Goal: Task Accomplishment & Management: Manage account settings

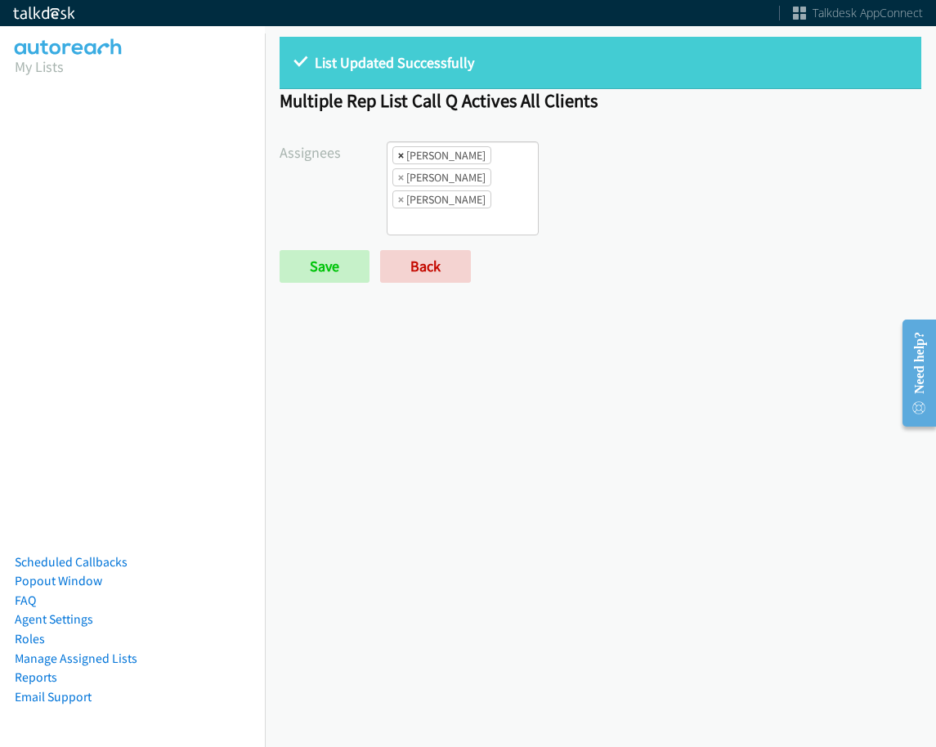
click at [398, 154] on span "×" at bounding box center [401, 155] width 6 height 16
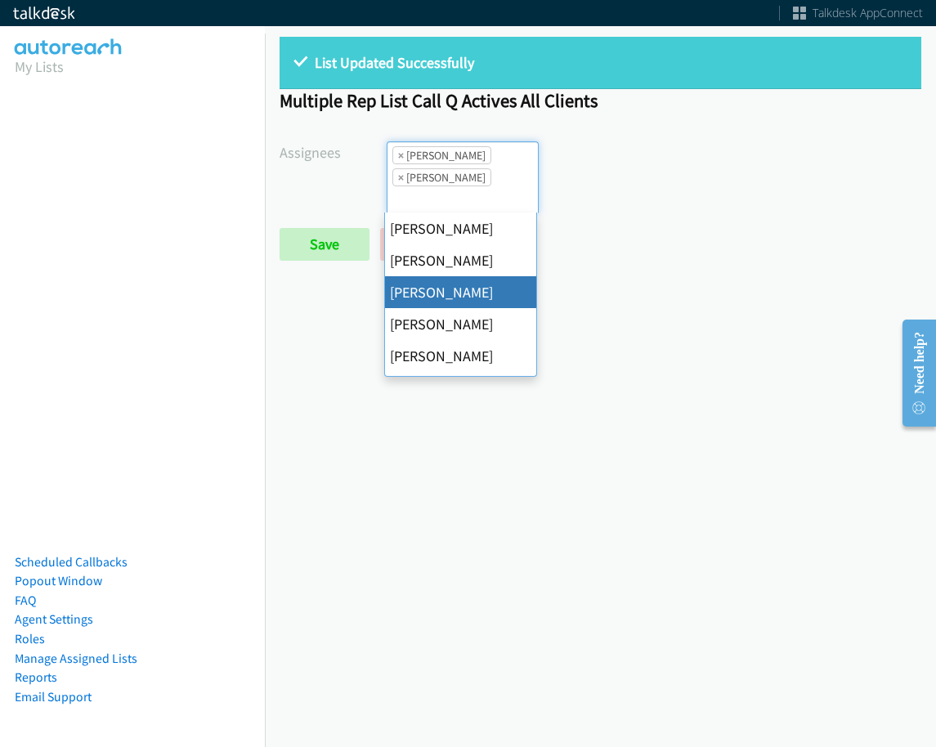
scroll to position [20, 0]
click at [398, 154] on span "×" at bounding box center [401, 155] width 6 height 16
select select "be9ce6ff-d490-4a7d-808b-73677b0698bf"
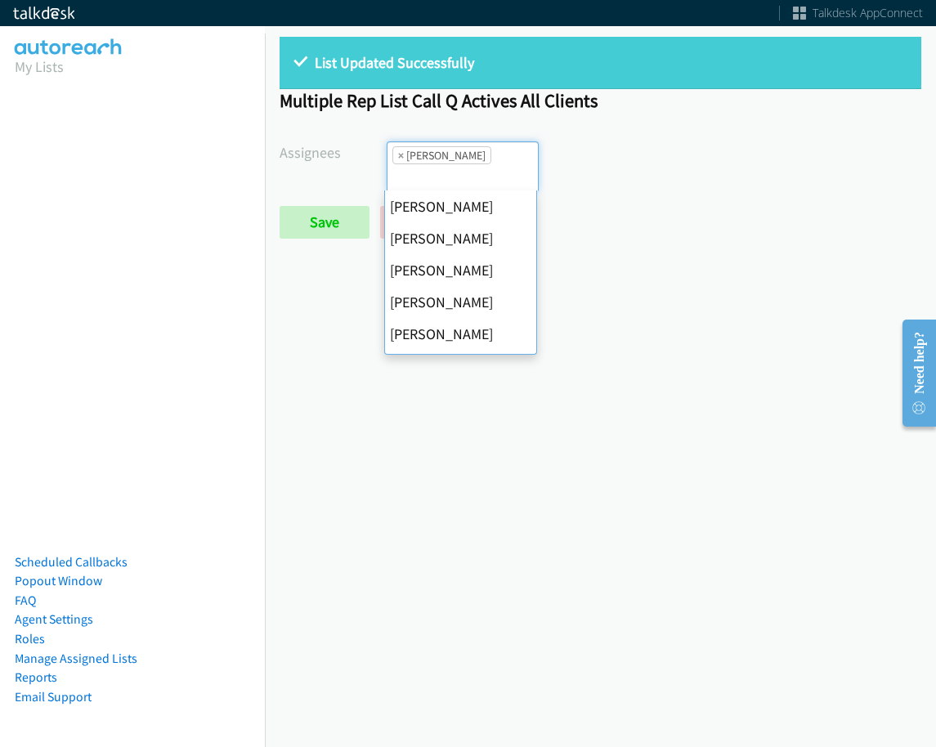
click at [398, 154] on span "×" at bounding box center [401, 155] width 6 height 16
select select
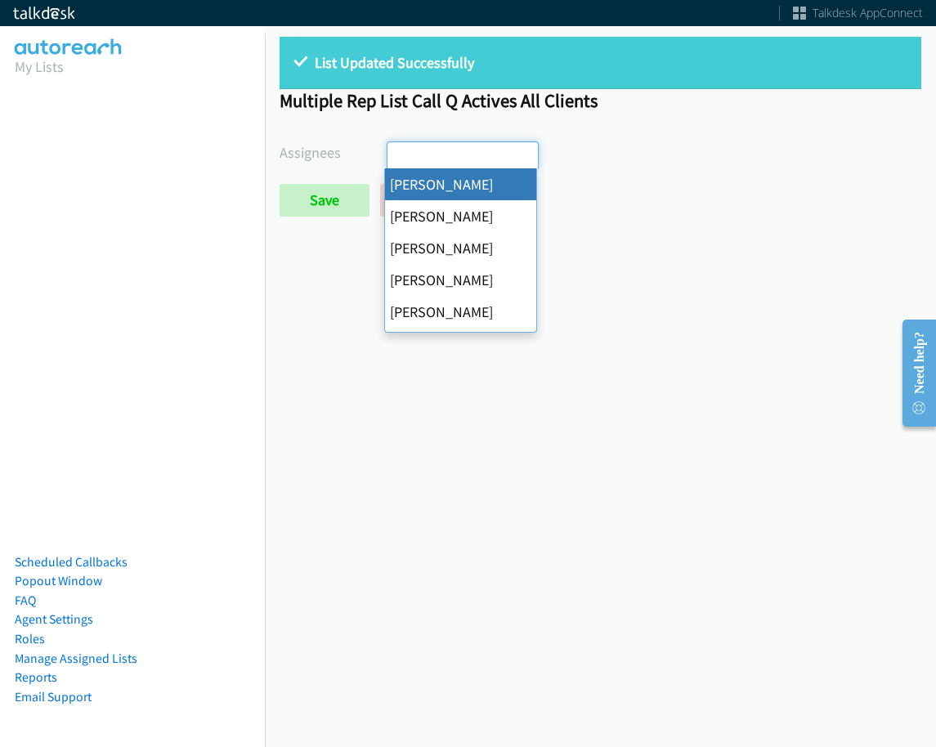
click at [355, 253] on div "List Updated Successfully Multiple Rep List Call Q Actives All Clients Assignee…" at bounding box center [600, 384] width 671 height 725
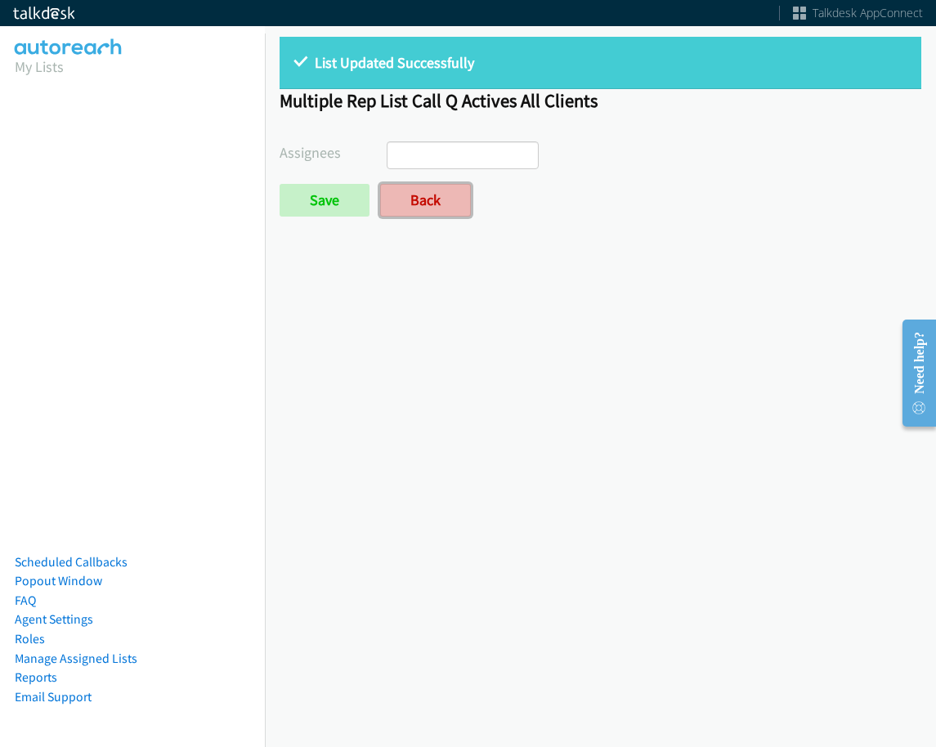
click at [419, 204] on link "Back" at bounding box center [425, 200] width 91 height 33
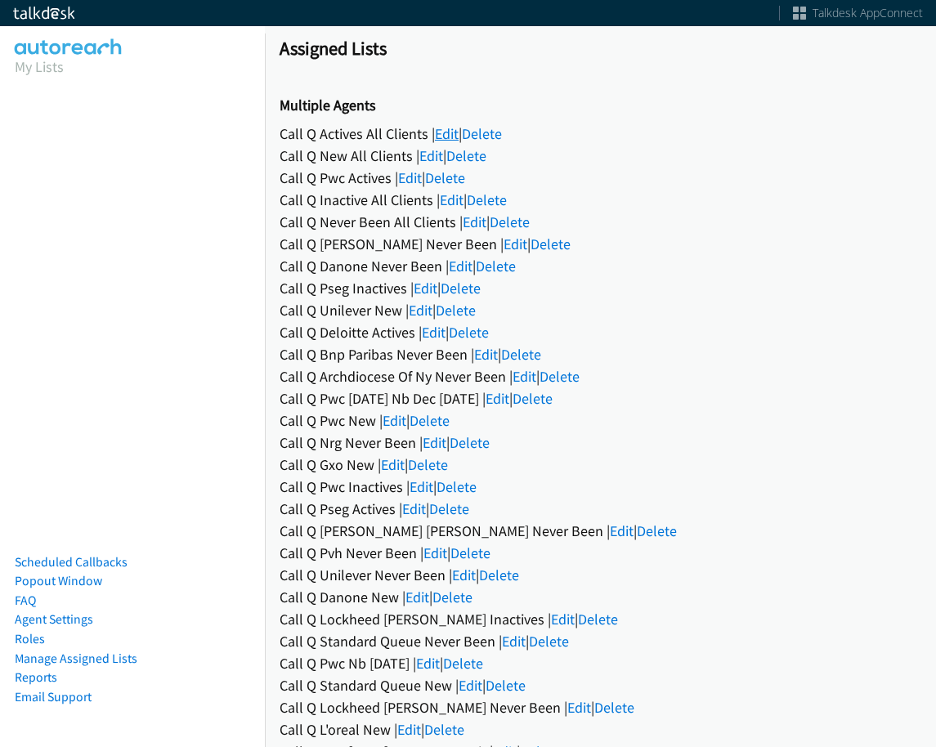
click at [438, 130] on link "Edit" at bounding box center [447, 133] width 24 height 19
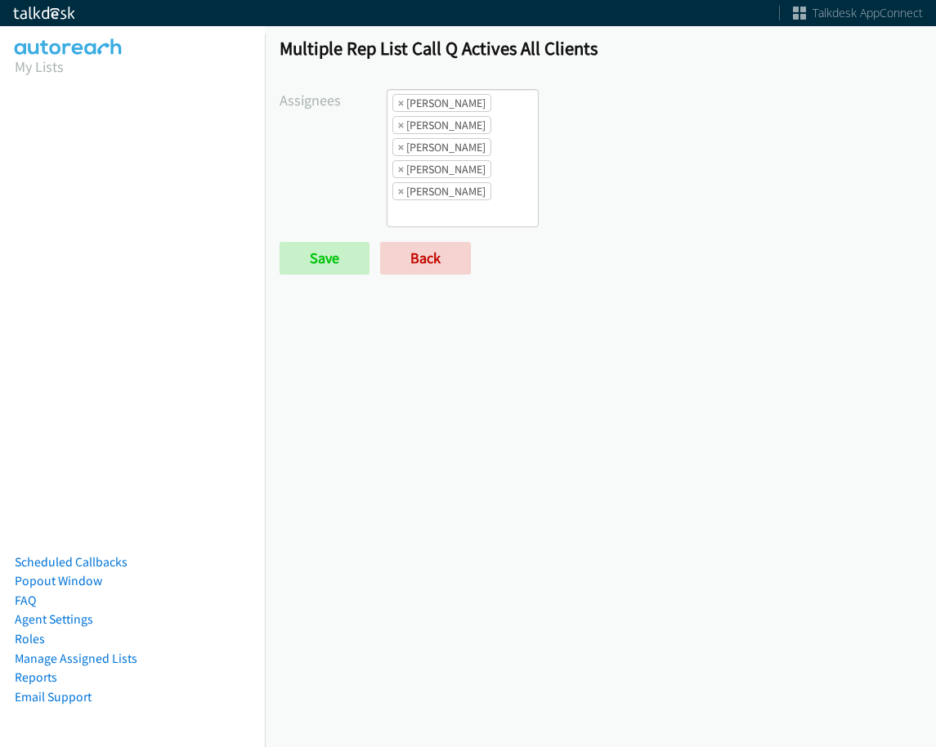
click at [393, 100] on li "× Alana Ruiz" at bounding box center [441, 103] width 99 height 18
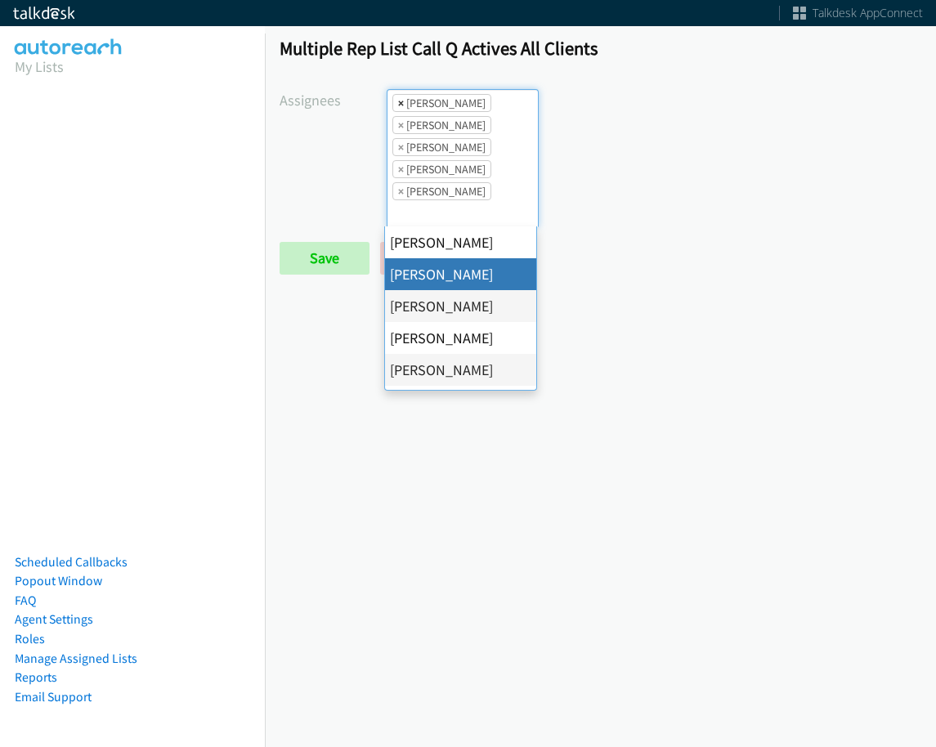
click at [398, 102] on span "×" at bounding box center [401, 103] width 6 height 16
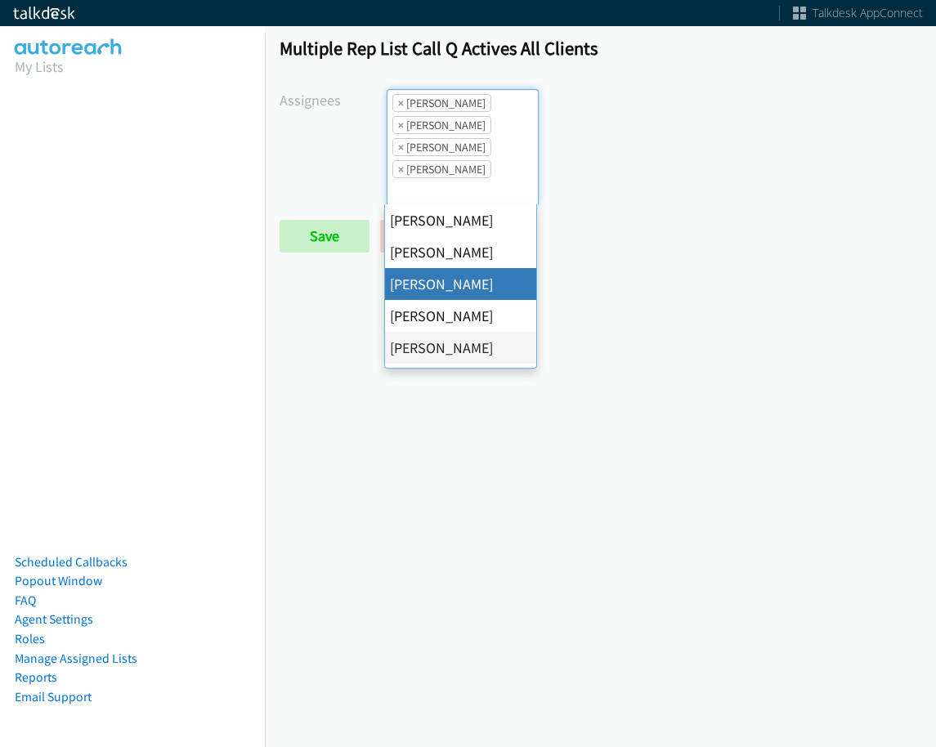
click at [398, 102] on span "×" at bounding box center [401, 103] width 6 height 16
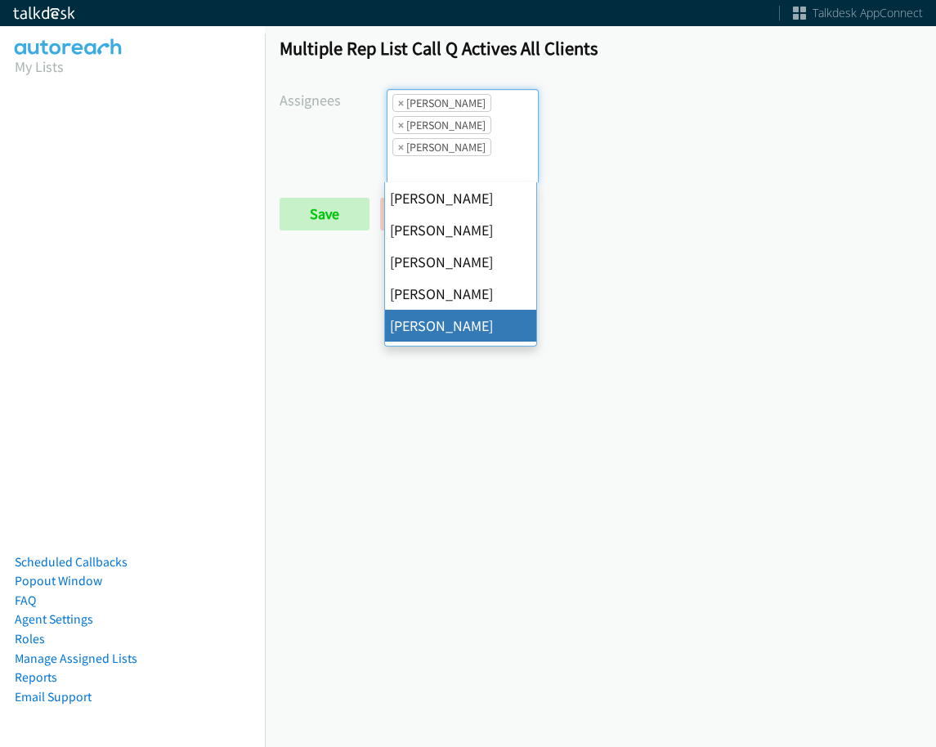
click at [398, 102] on span "×" at bounding box center [401, 103] width 6 height 16
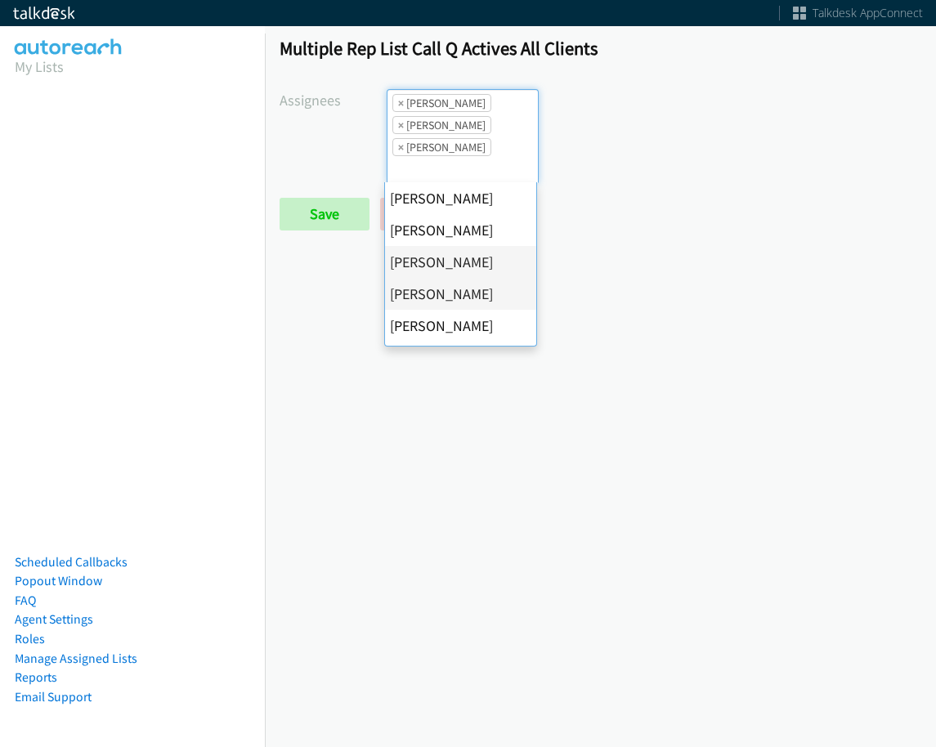
select select "74240000-76d9-4cf3-9953-4c2484ee5015"
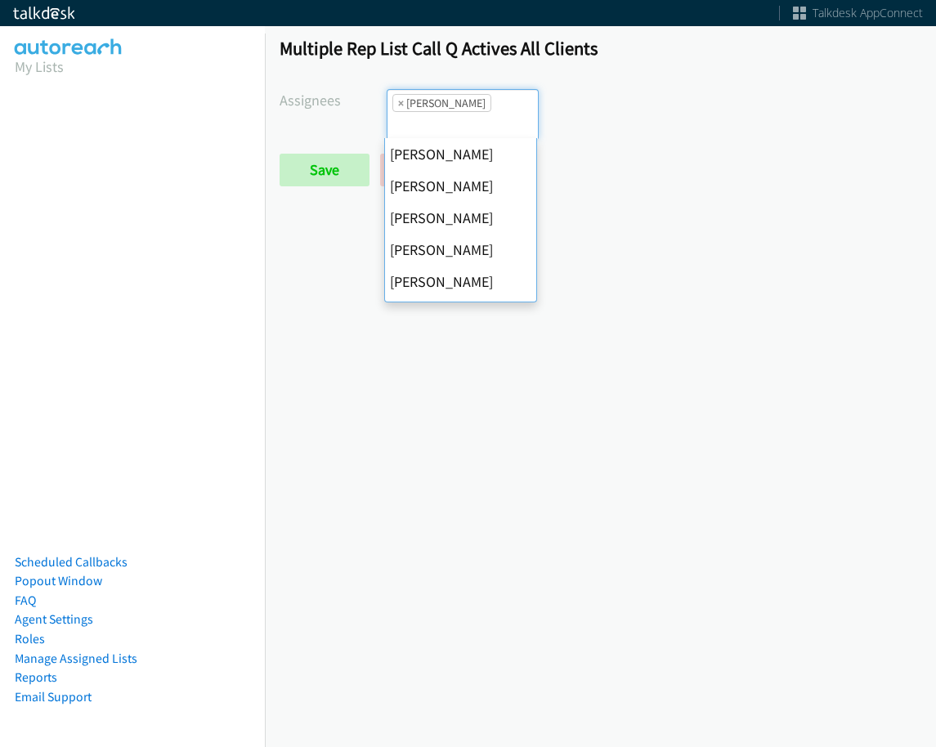
click at [398, 102] on span "×" at bounding box center [401, 103] width 6 height 16
select select
click at [398, 112] on input "search" at bounding box center [416, 125] width 57 height 26
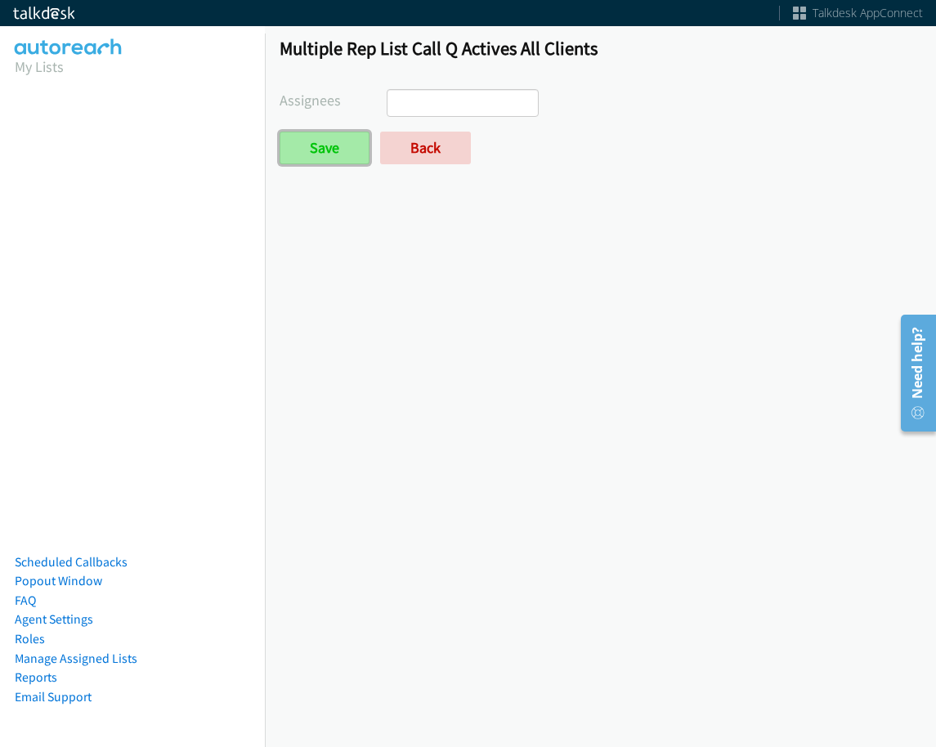
click at [347, 146] on input "Save" at bounding box center [325, 148] width 90 height 33
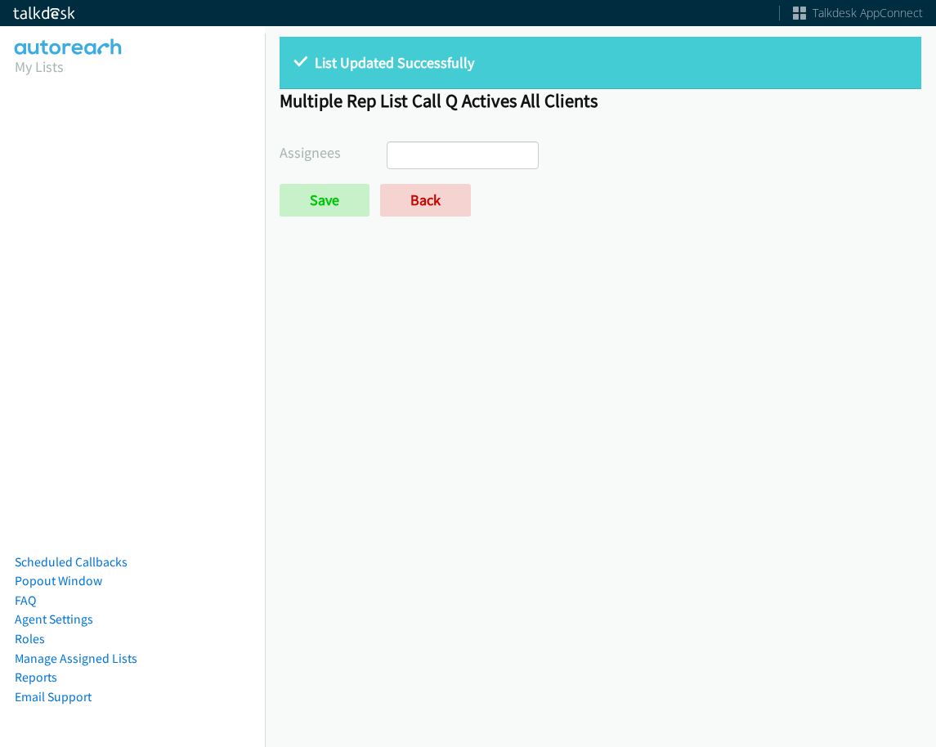
select select
click at [408, 201] on link "Back" at bounding box center [425, 200] width 91 height 33
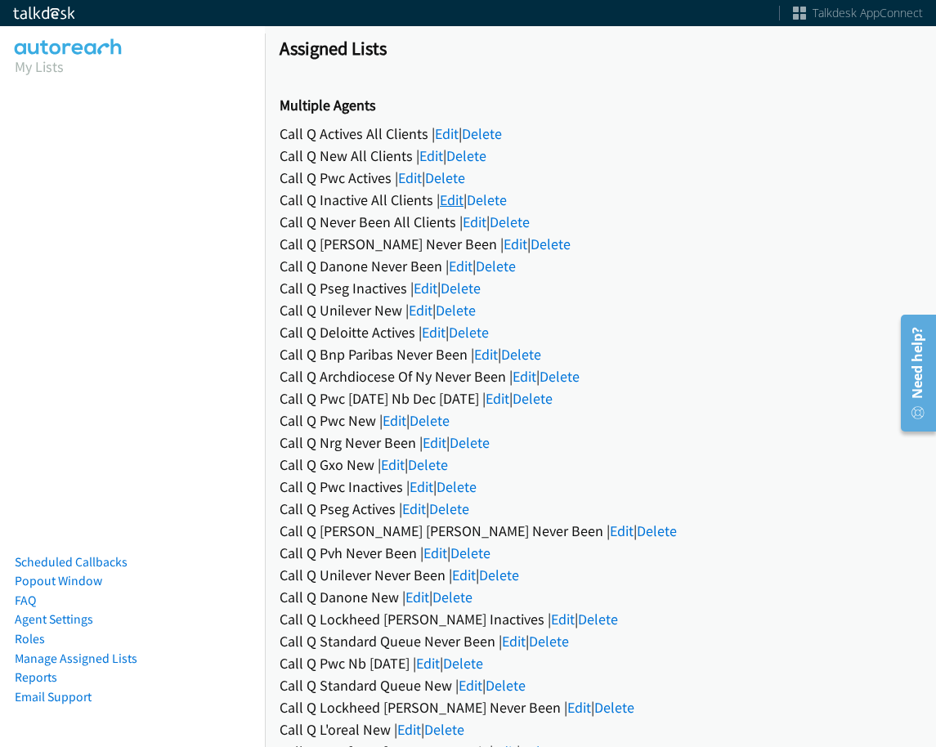
click at [455, 202] on link "Edit" at bounding box center [452, 200] width 24 height 19
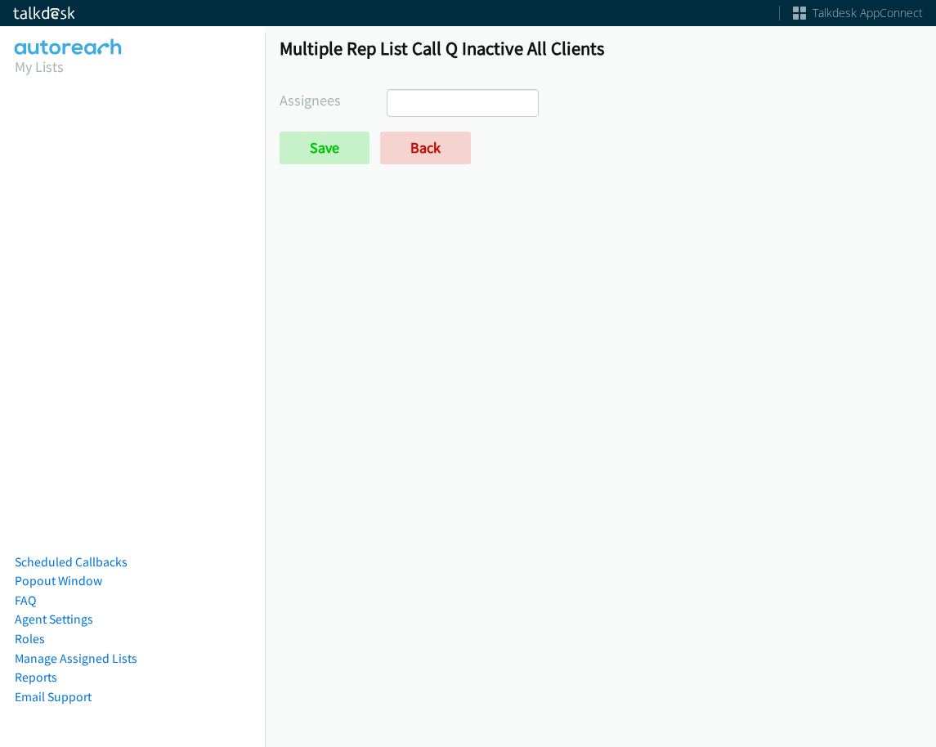
click at [476, 105] on ul at bounding box center [463, 103] width 150 height 26
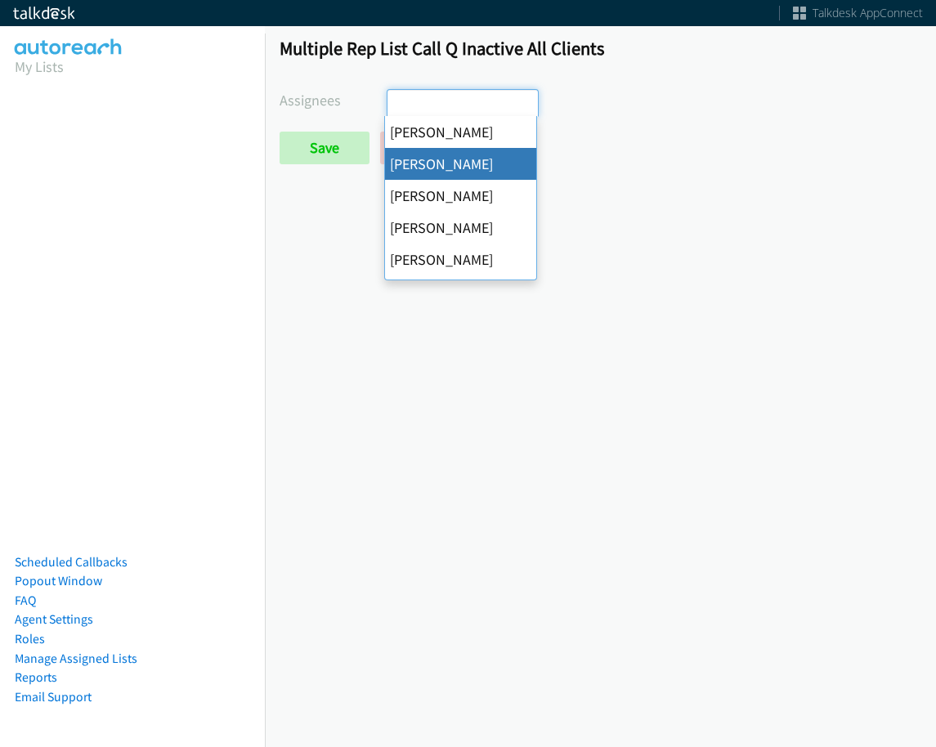
select select "05d74157-9386-4beb-b15d-36aa9c6f71bc"
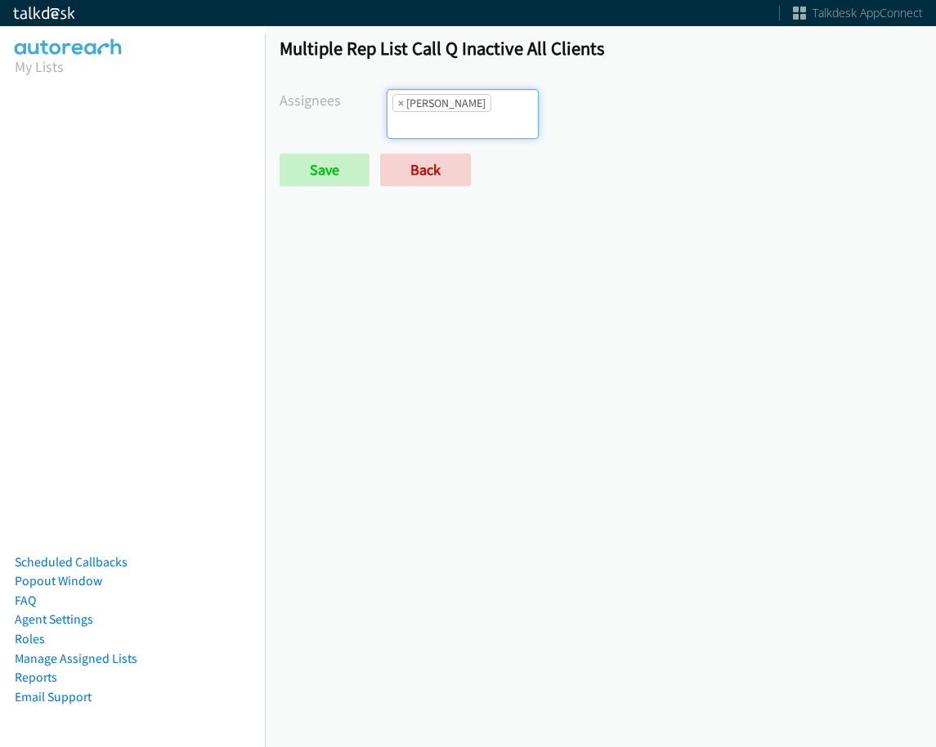
click at [445, 116] on input "search" at bounding box center [416, 125] width 57 height 26
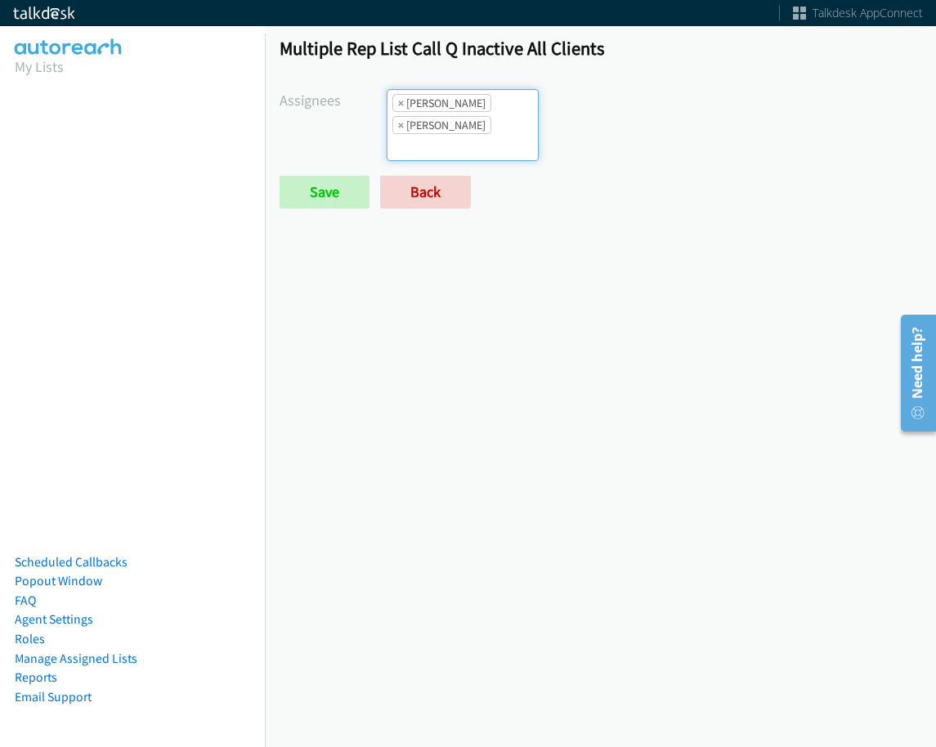
click at [403, 123] on li "× Cathy Shahan" at bounding box center [441, 125] width 99 height 18
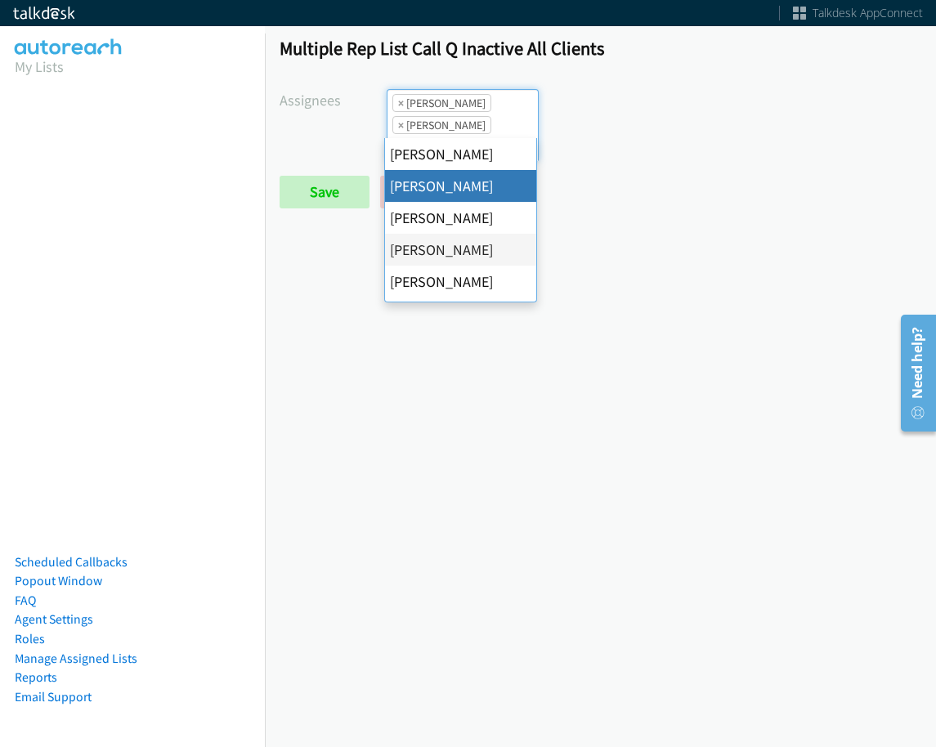
click at [402, 124] on li "× Cathy Shahan" at bounding box center [441, 125] width 99 height 18
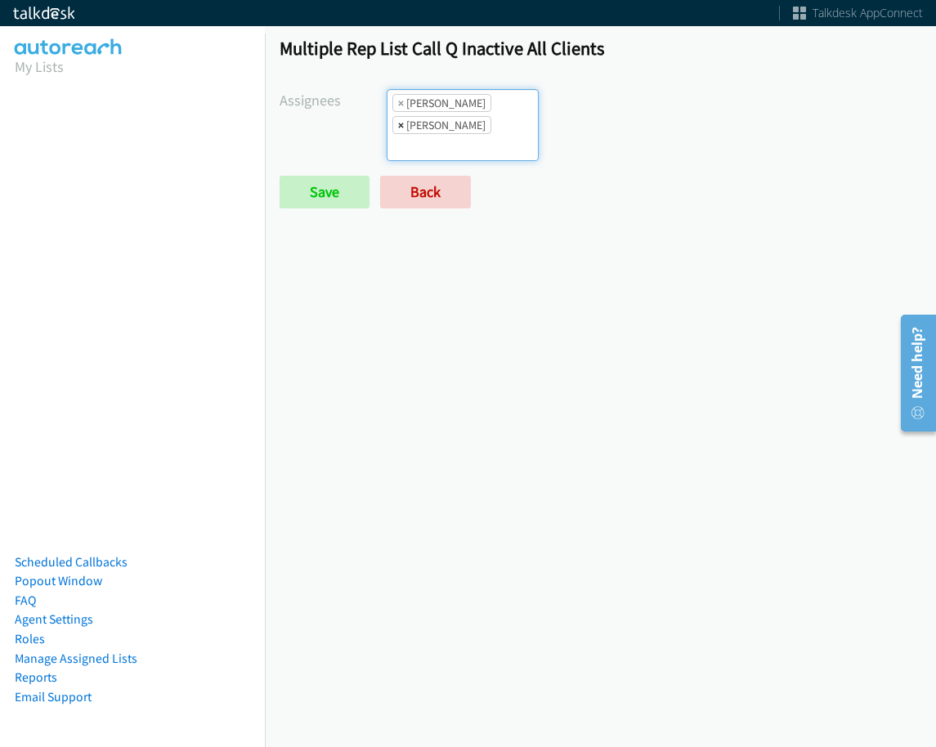
click at [400, 123] on span "×" at bounding box center [401, 125] width 6 height 16
click at [445, 134] on input "search" at bounding box center [416, 147] width 57 height 26
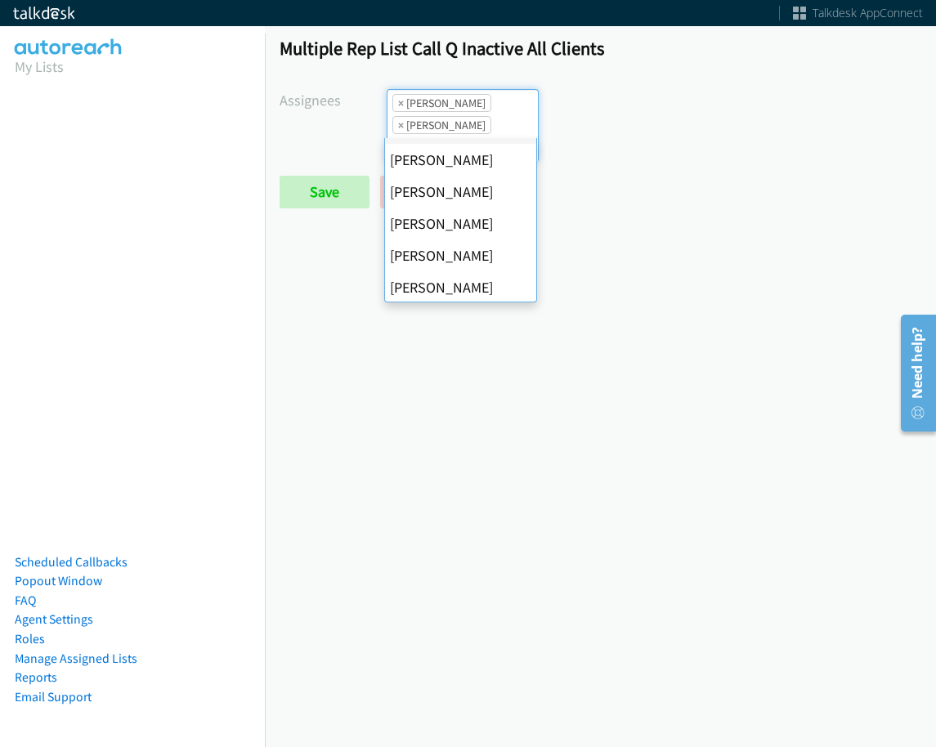
scroll to position [164, 0]
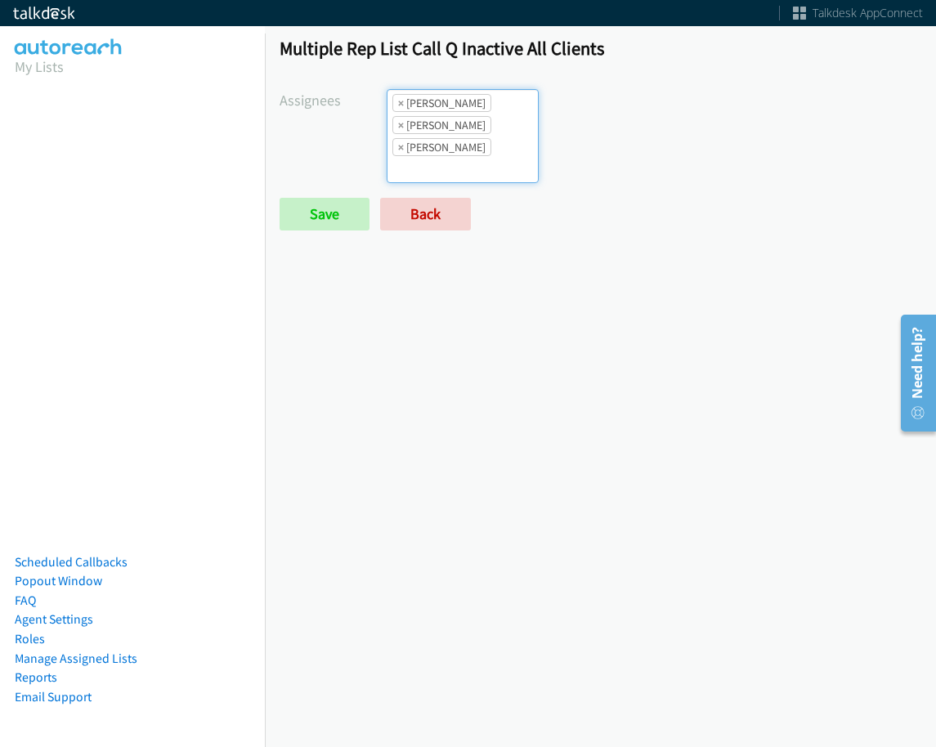
click at [505, 93] on ul "× Alana Ruiz × Charles Ross × Jasmin Martinez" at bounding box center [463, 136] width 150 height 92
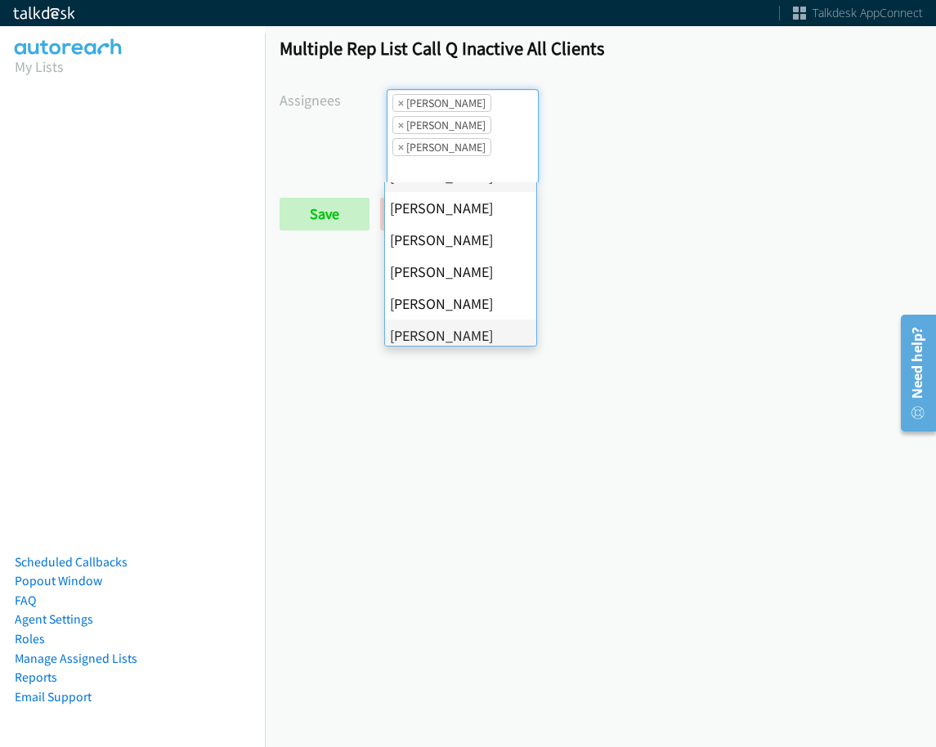
scroll to position [315, 0]
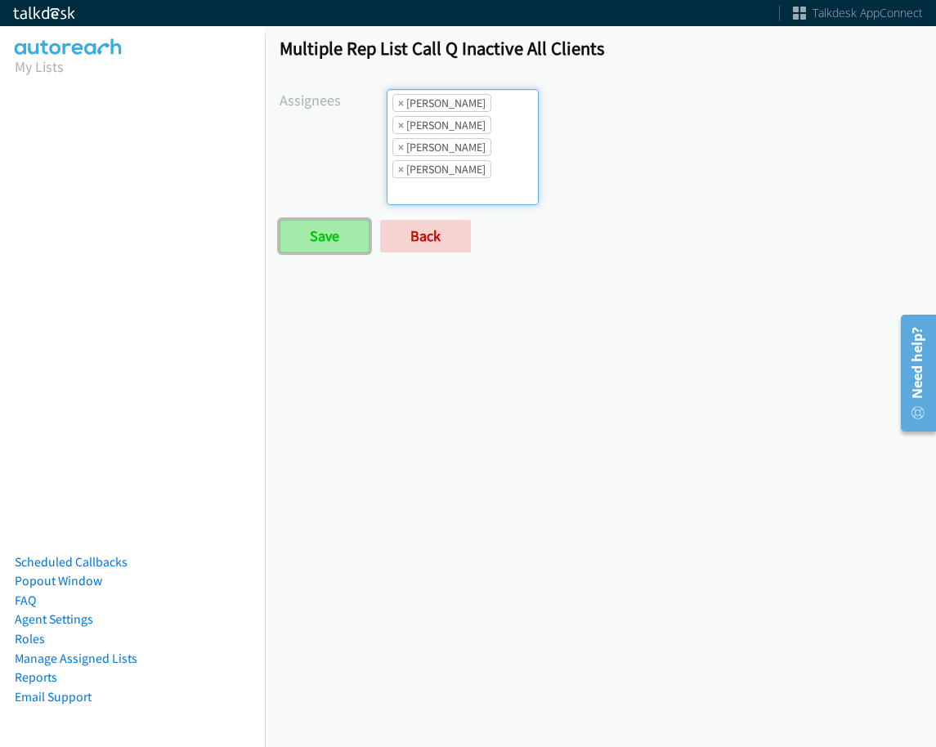
click at [343, 226] on input "Save" at bounding box center [325, 236] width 90 height 33
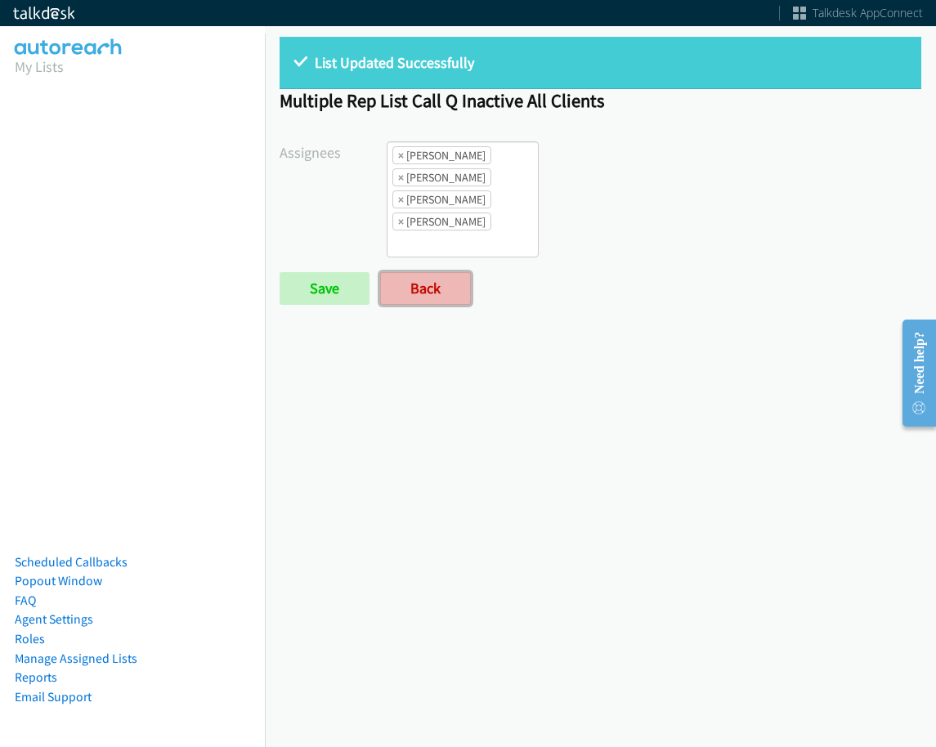
click at [410, 304] on link "Back" at bounding box center [425, 288] width 91 height 33
click at [418, 301] on link "Back" at bounding box center [425, 288] width 91 height 33
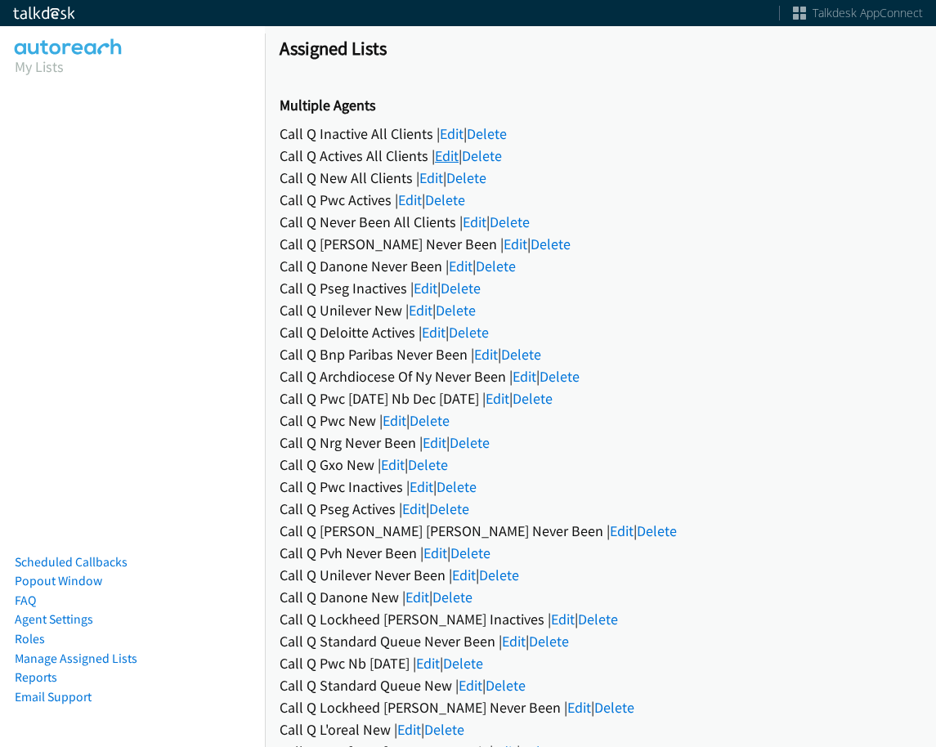
click at [451, 152] on link "Edit" at bounding box center [447, 155] width 24 height 19
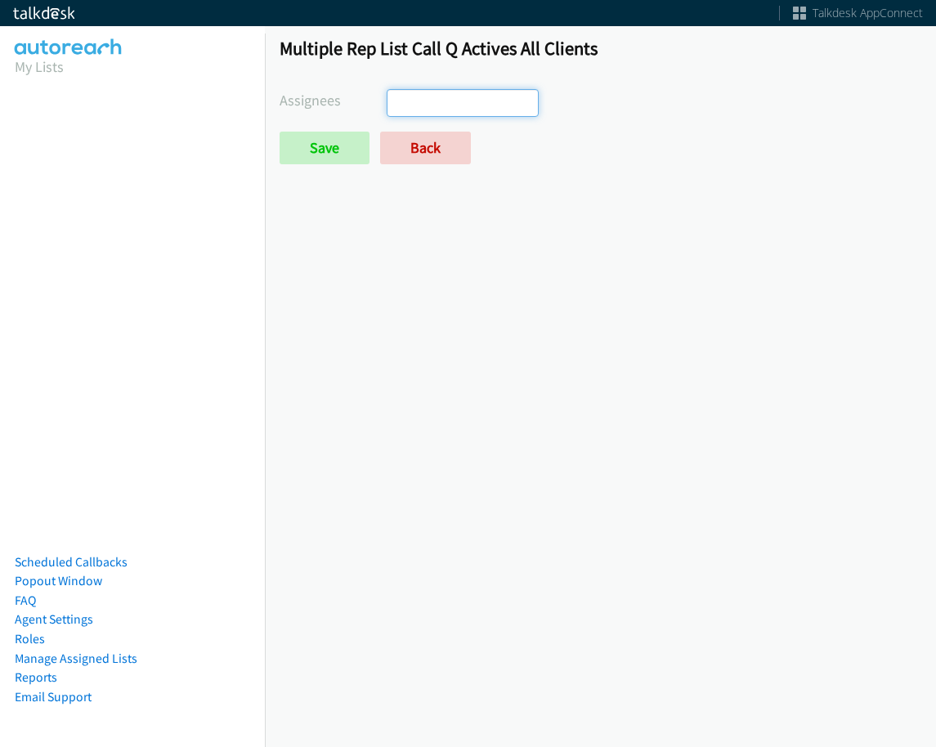
click at [480, 105] on ul at bounding box center [463, 103] width 150 height 26
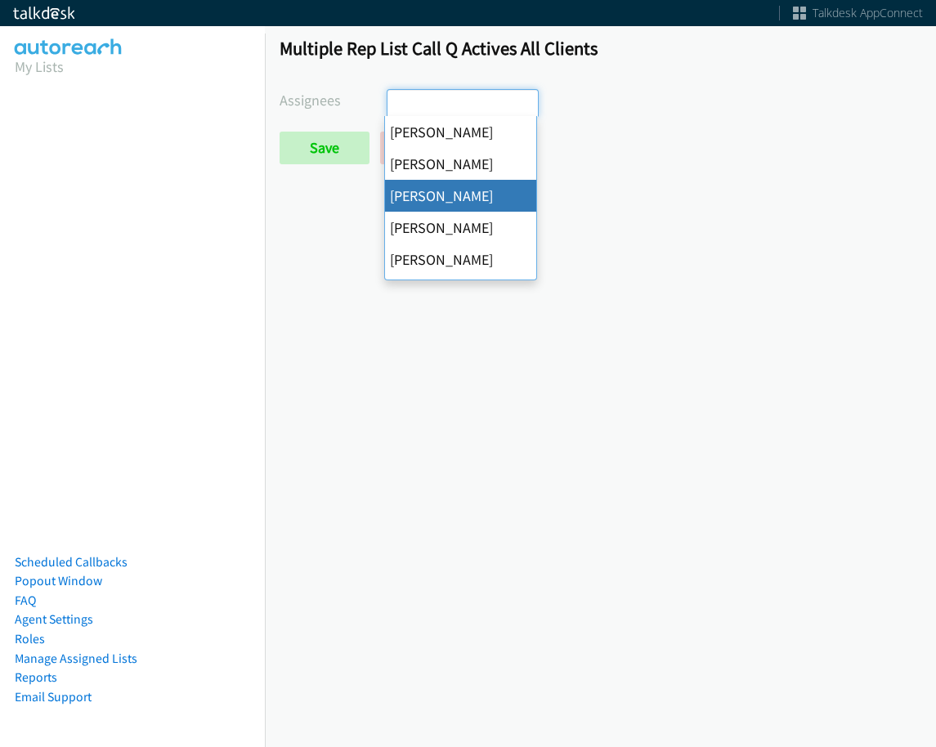
select select "84c3941c-c535-4956-b4f5-53705212fffd"
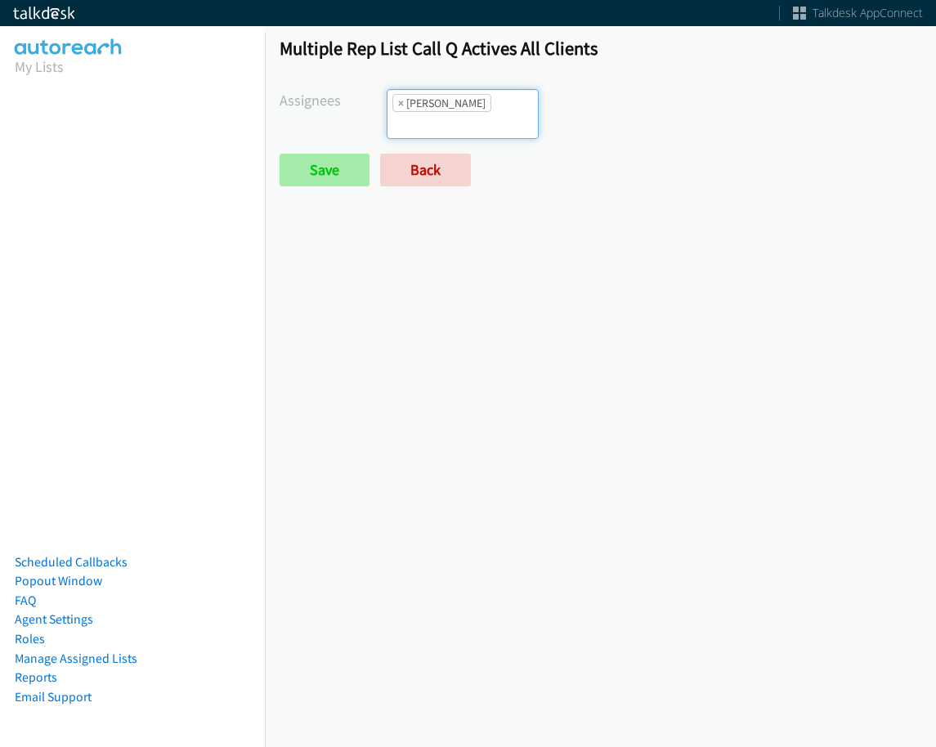
scroll to position [39, 0]
click at [312, 154] on input "Save" at bounding box center [325, 170] width 90 height 33
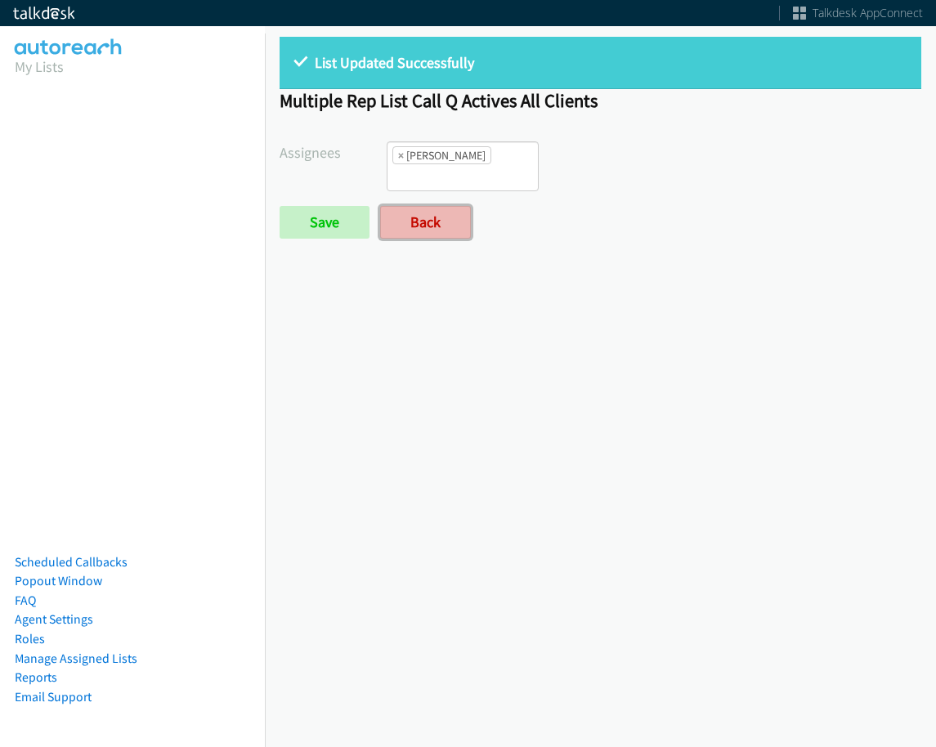
click at [431, 206] on link "Back" at bounding box center [425, 222] width 91 height 33
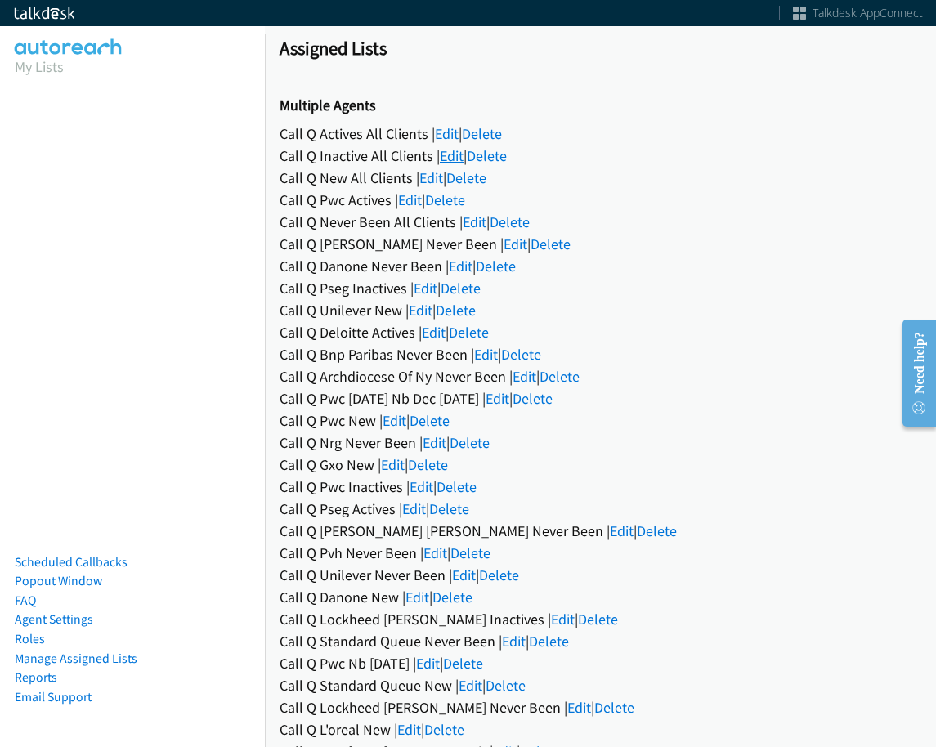
click at [440, 159] on link "Edit" at bounding box center [452, 155] width 24 height 19
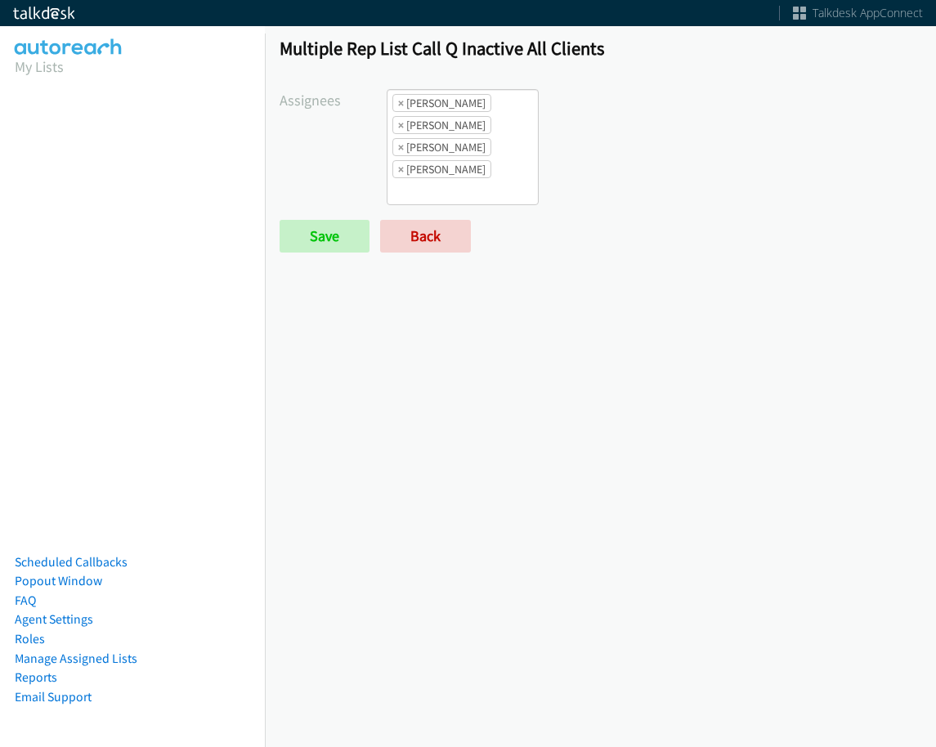
click at [503, 166] on ul "× Alana Ruiz × Charles Ross × Jasmin Martinez × Jordan Stehlik" at bounding box center [463, 147] width 150 height 114
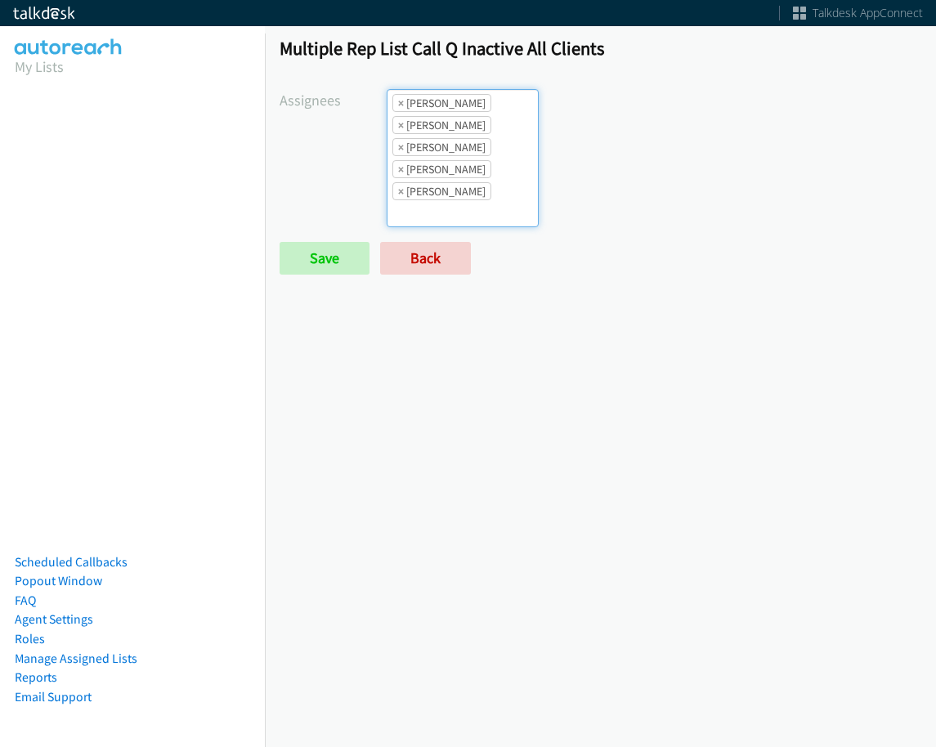
scroll to position [20, 0]
click at [468, 182] on ul "× Alana Ruiz × Cathy Shahan × Charles Ross × Jasmin Martinez × Jordan Stehlik" at bounding box center [463, 158] width 150 height 137
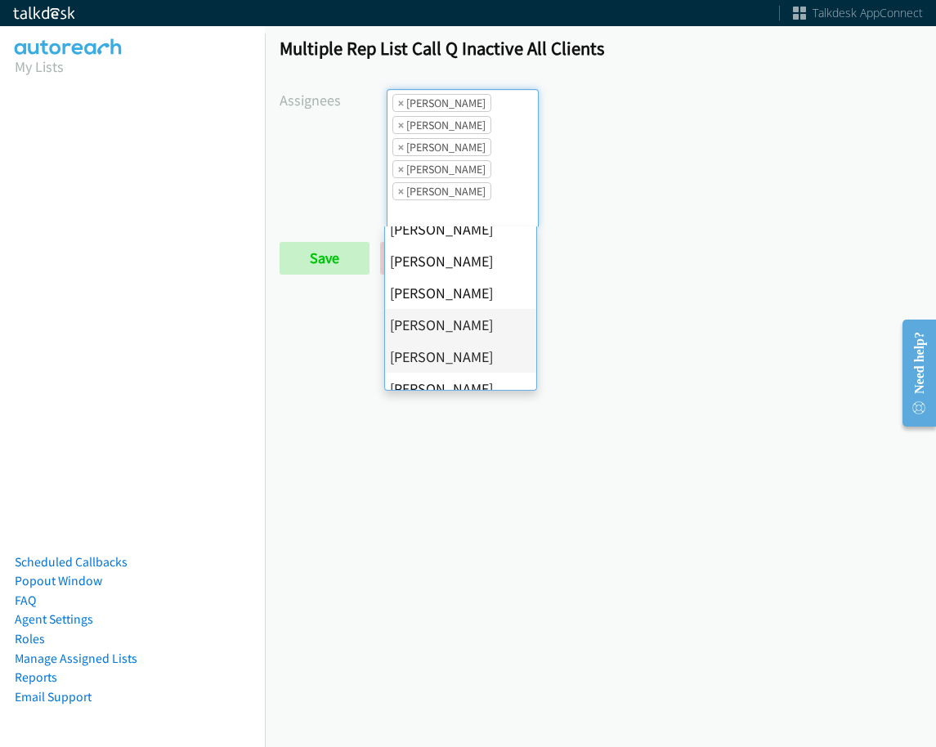
scroll to position [315, 0]
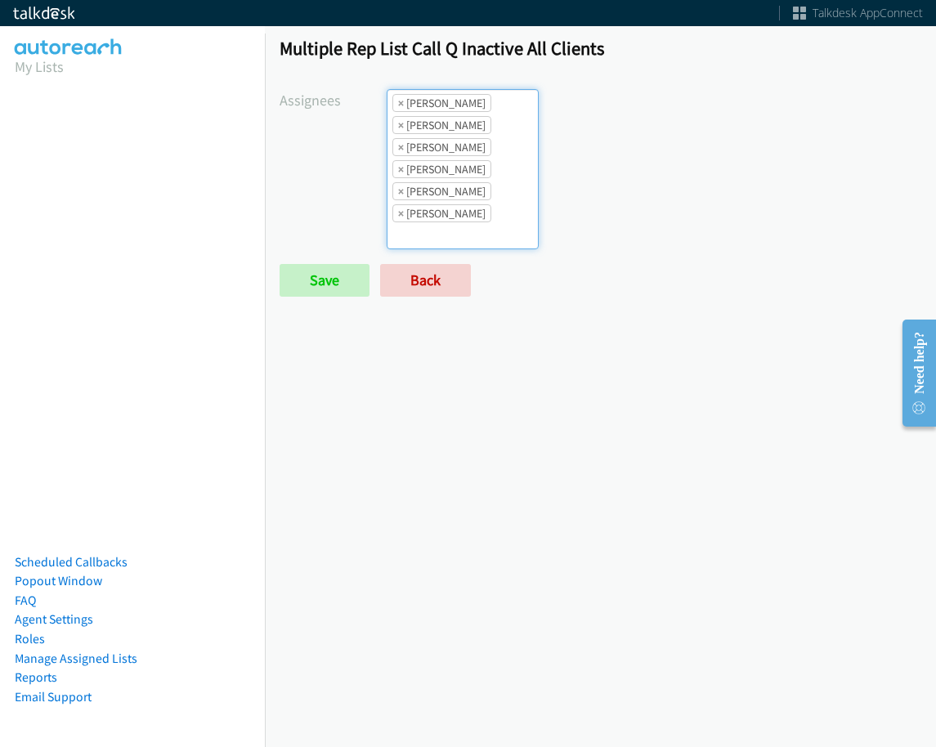
click at [474, 183] on li "× Jordan Stehlik" at bounding box center [441, 191] width 99 height 18
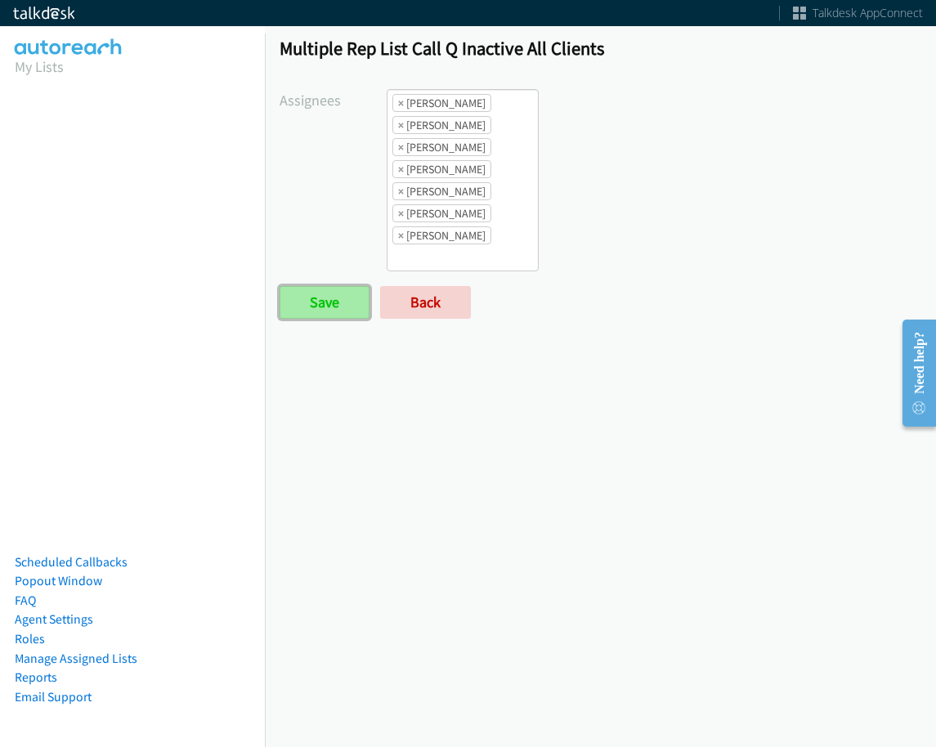
click at [333, 305] on input "Save" at bounding box center [325, 302] width 90 height 33
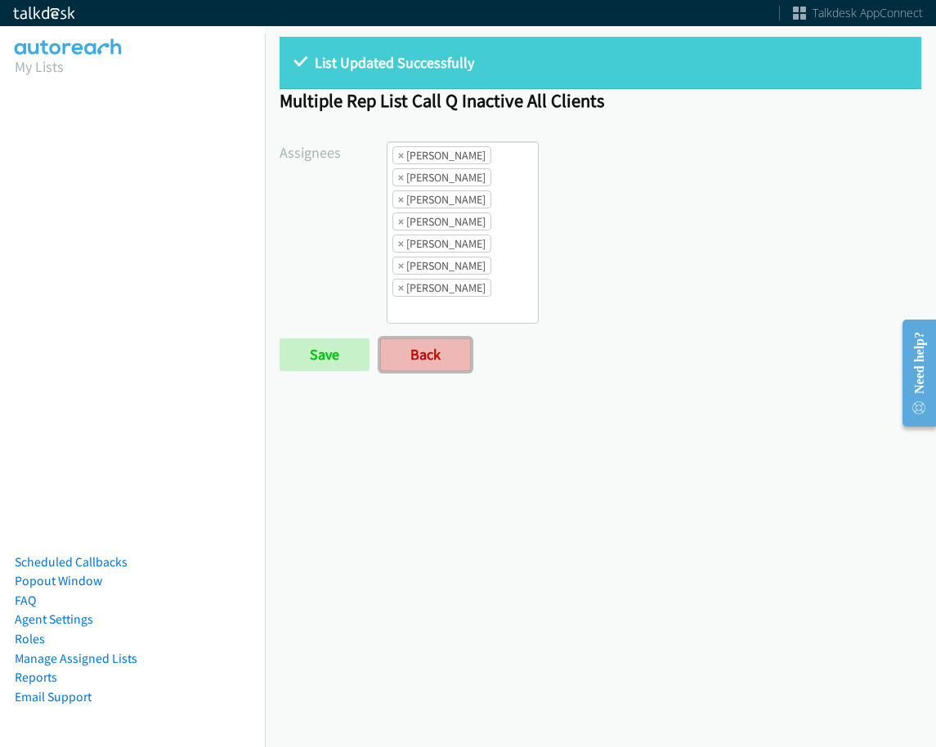
click at [445, 369] on link "Back" at bounding box center [425, 355] width 91 height 33
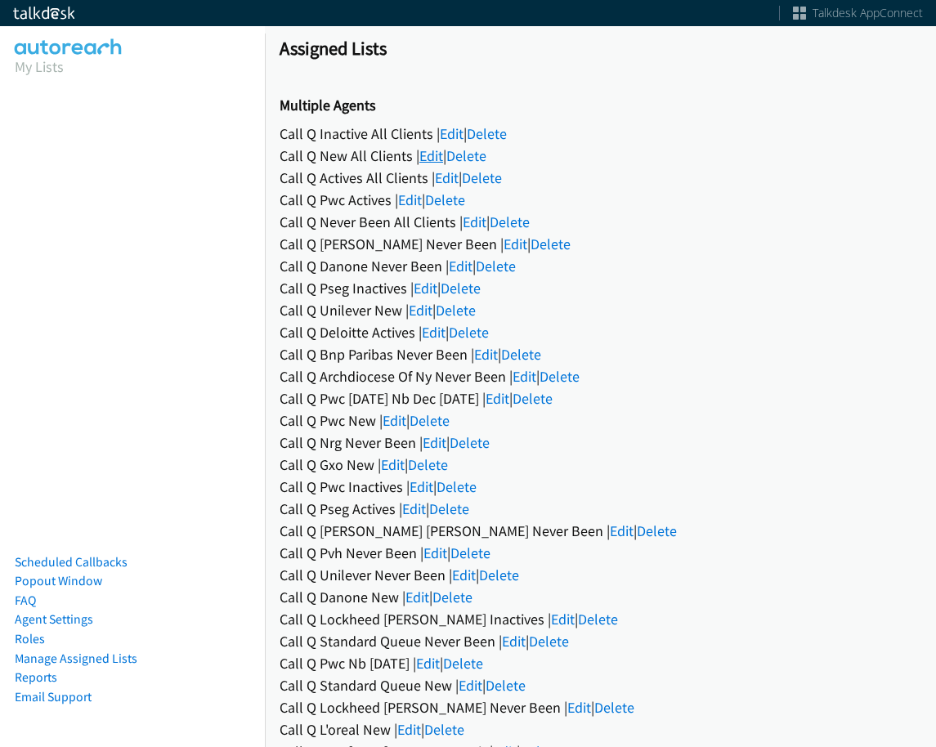
click at [434, 152] on link "Edit" at bounding box center [431, 155] width 24 height 19
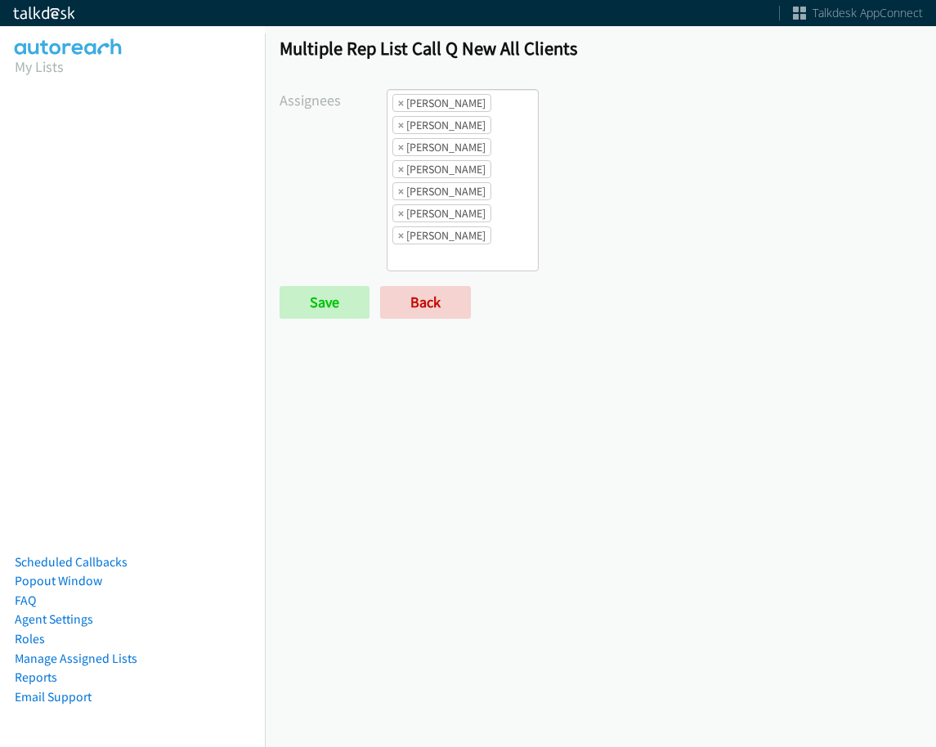
drag, startPoint x: 0, startPoint y: 0, endPoint x: 511, endPoint y: 226, distance: 558.6
click at [511, 226] on ul "× Alana Ruiz × Cathy Shahan × Charles Ross × Daquaya Johnson × Jordan Stehlik ×…" at bounding box center [463, 180] width 150 height 181
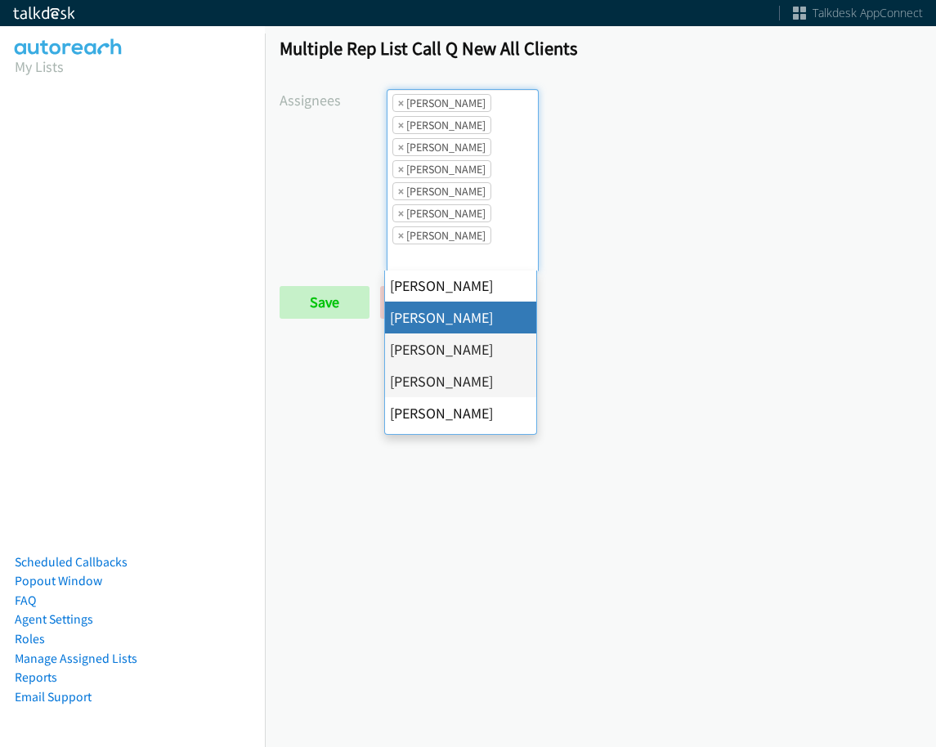
scroll to position [164, 0]
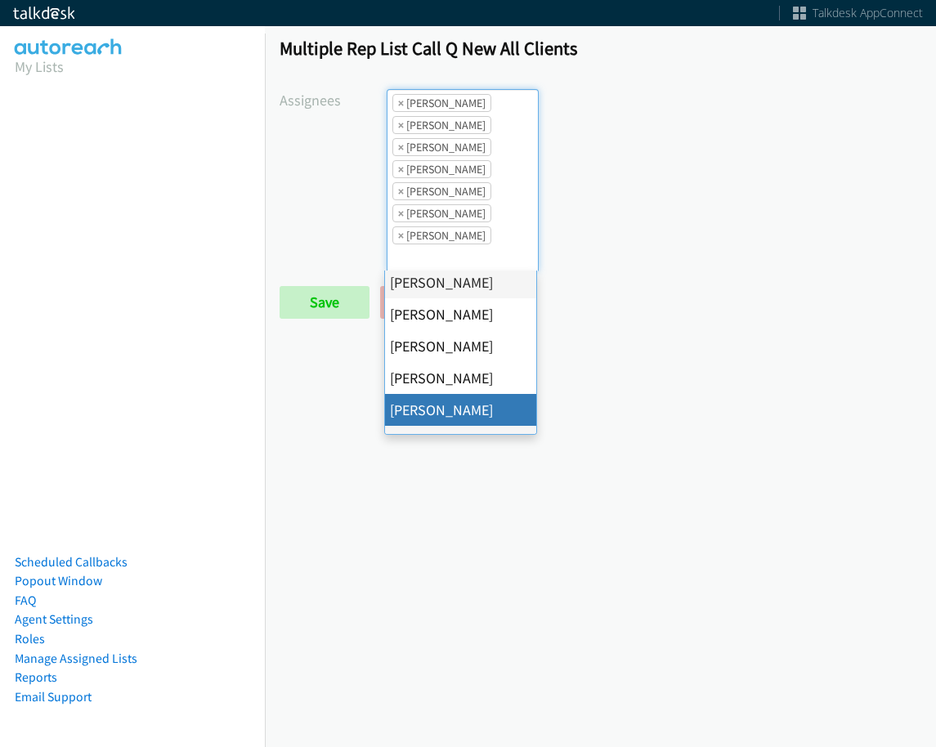
drag, startPoint x: 469, startPoint y: 409, endPoint x: 382, endPoint y: 339, distance: 111.1
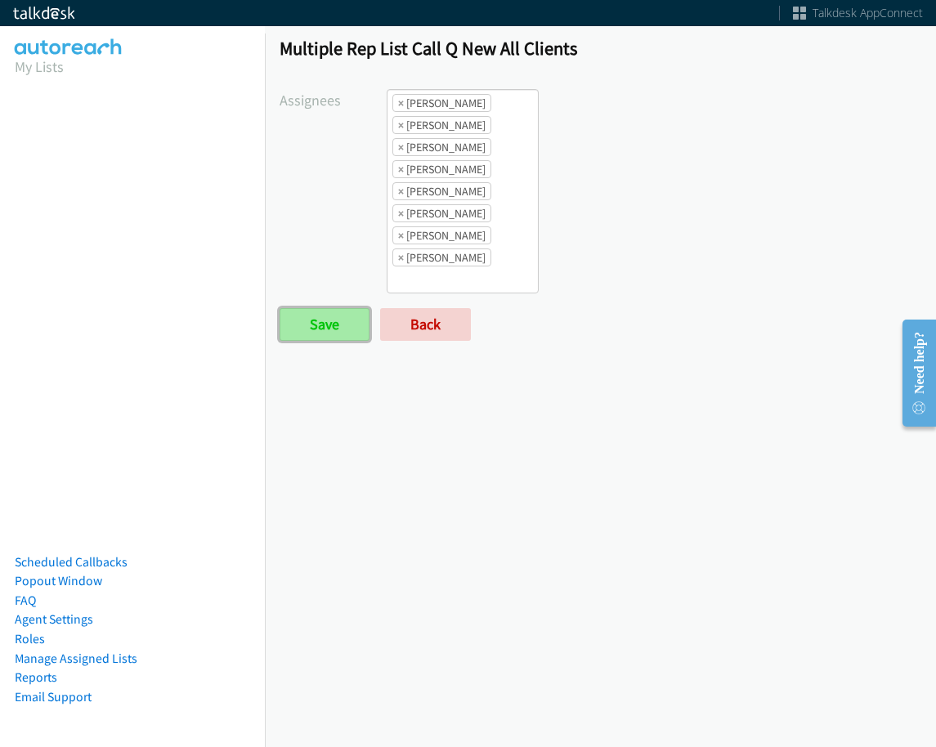
click at [355, 338] on input "Save" at bounding box center [325, 324] width 90 height 33
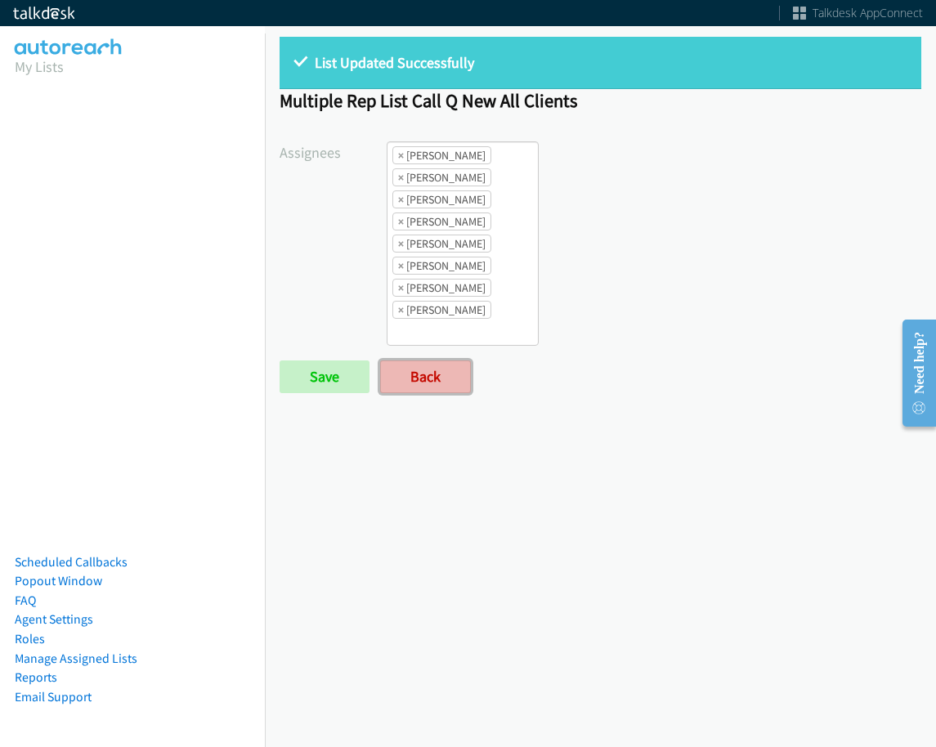
click at [462, 376] on link "Back" at bounding box center [425, 377] width 91 height 33
